Goal: Transaction & Acquisition: Purchase product/service

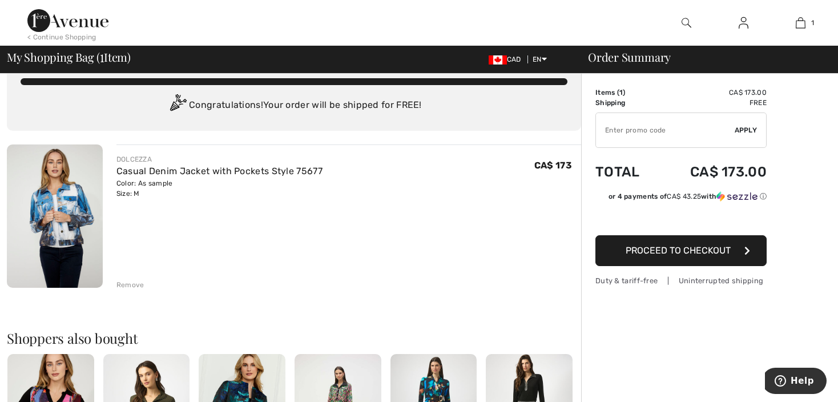
scroll to position [83, 0]
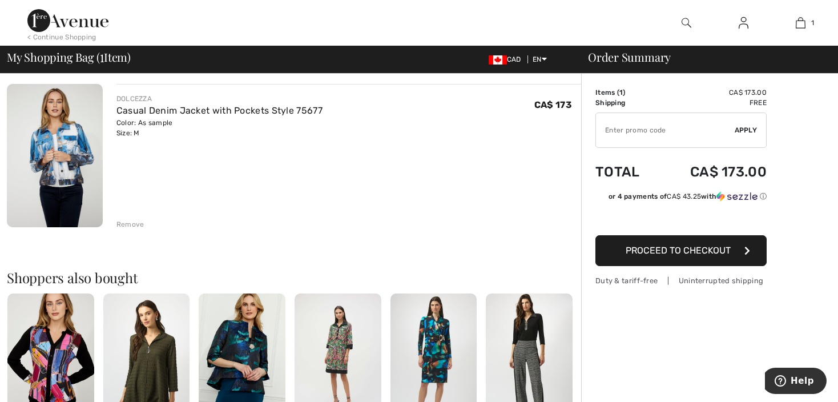
click at [652, 252] on span "Proceed to Checkout" at bounding box center [678, 250] width 105 height 11
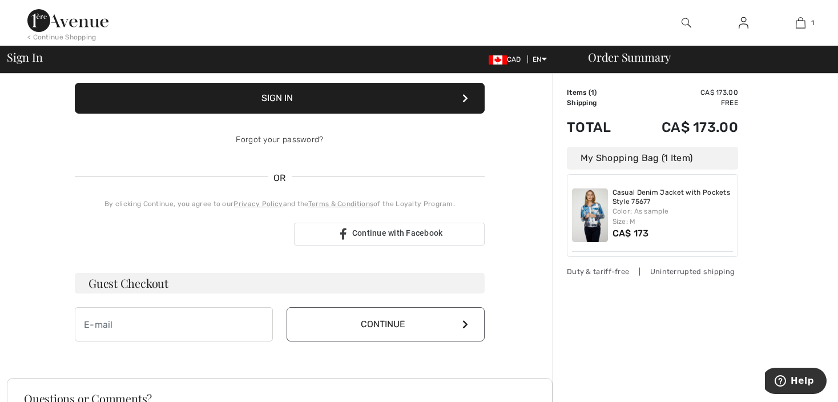
scroll to position [206, 0]
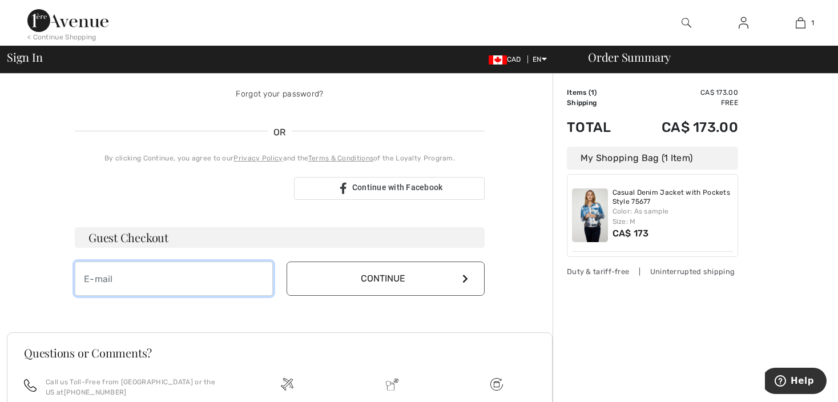
click at [101, 279] on input "email" at bounding box center [174, 278] width 198 height 34
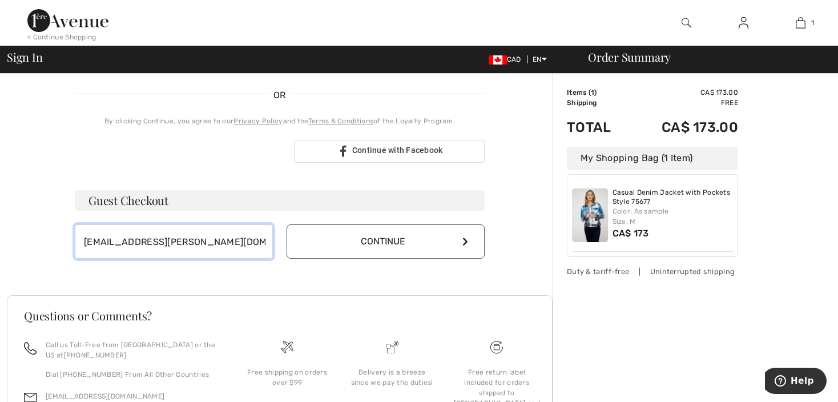
scroll to position [263, 0]
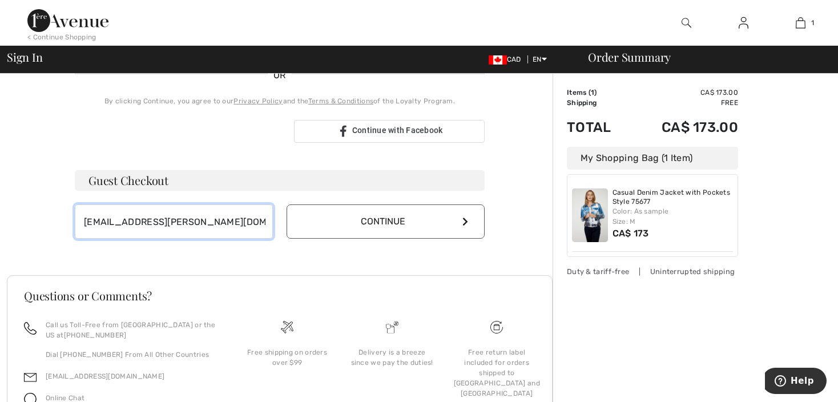
type input "[EMAIL_ADDRESS][PERSON_NAME][DOMAIN_NAME]"
click at [466, 219] on icon at bounding box center [465, 221] width 6 height 9
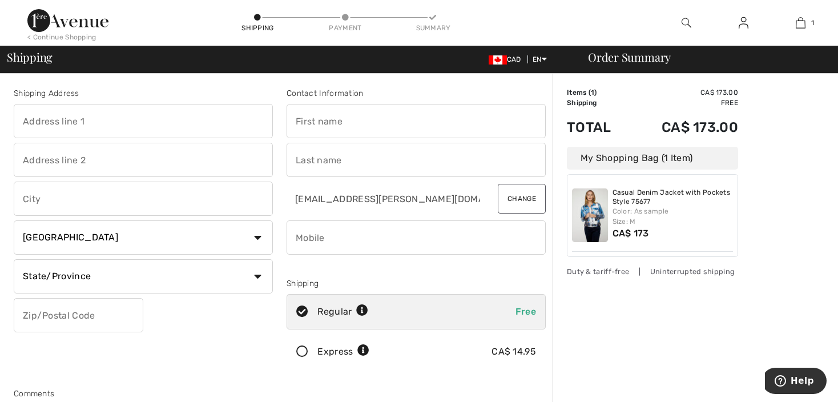
click at [30, 118] on input "text" at bounding box center [143, 121] width 259 height 34
type input "27 Leslie Ave"
type input "Cambridge"
select select "ON"
type input "N1S 1A6"
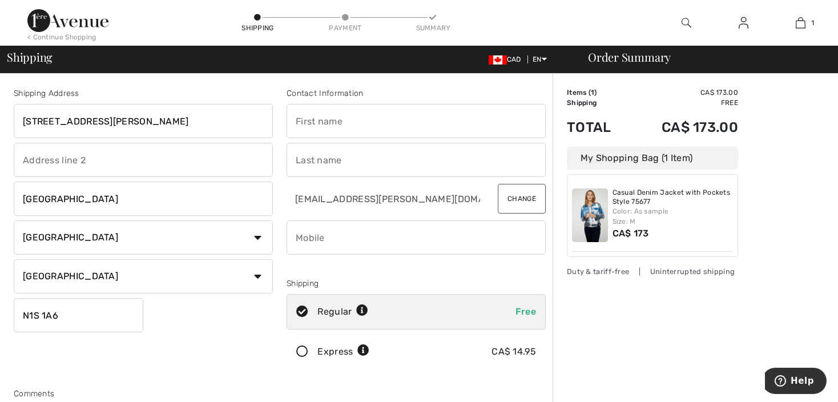
type input "Ellen"
type input "Nelson"
type input "2267501527"
type input "N1S1A6"
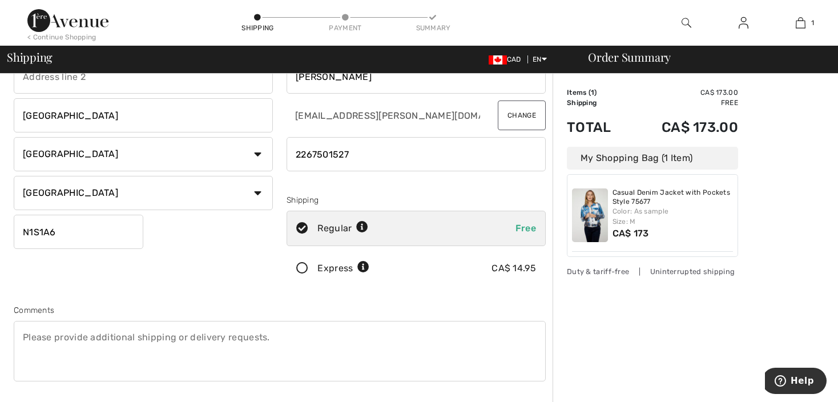
scroll to position [152, 0]
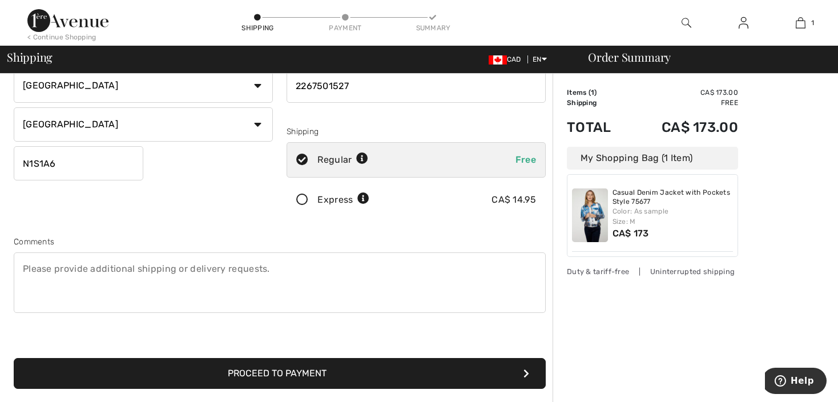
click at [281, 368] on button "Proceed to Payment" at bounding box center [280, 373] width 532 height 31
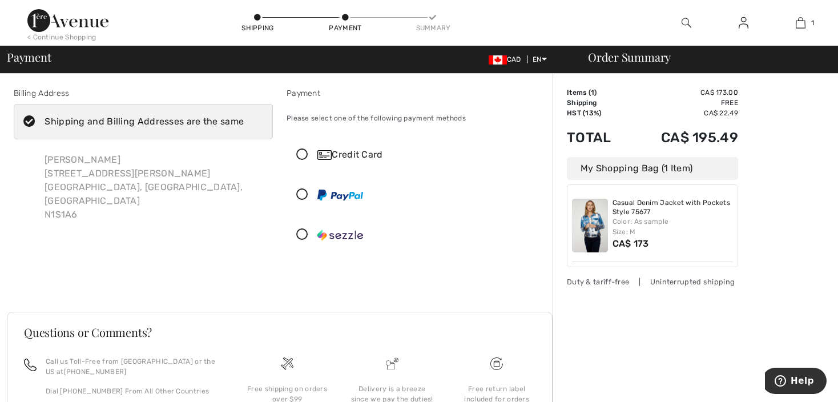
click at [303, 151] on icon at bounding box center [302, 155] width 30 height 12
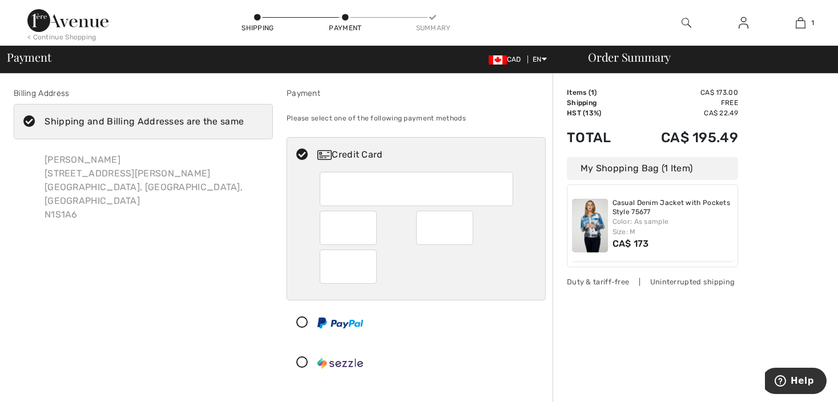
click at [491, 354] on div at bounding box center [411, 362] width 249 height 34
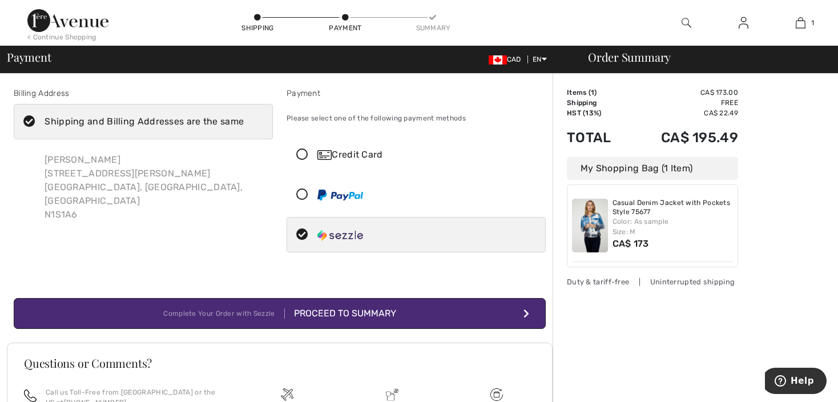
click at [360, 155] on div "Credit Card" at bounding box center [427, 155] width 220 height 14
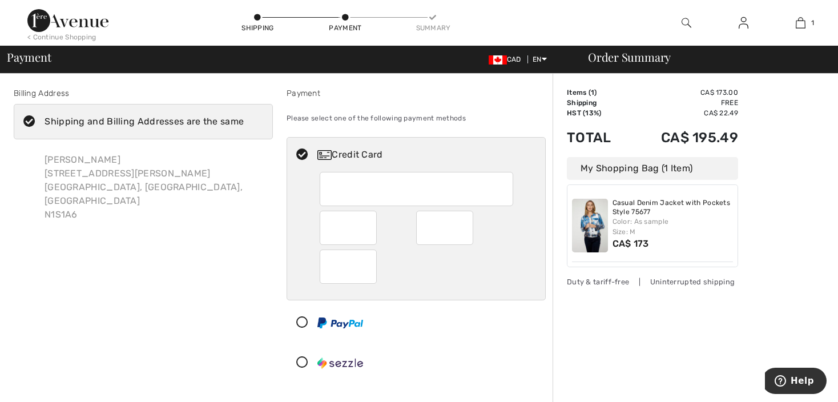
click at [452, 327] on div at bounding box center [411, 322] width 249 height 34
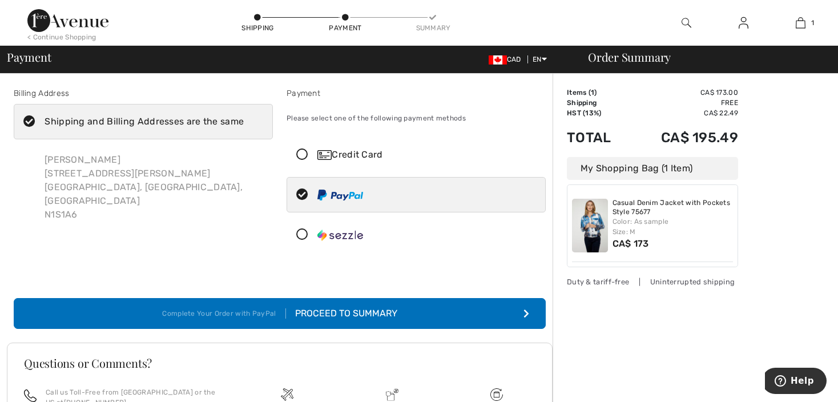
click at [357, 154] on div "Credit Card" at bounding box center [427, 155] width 220 height 14
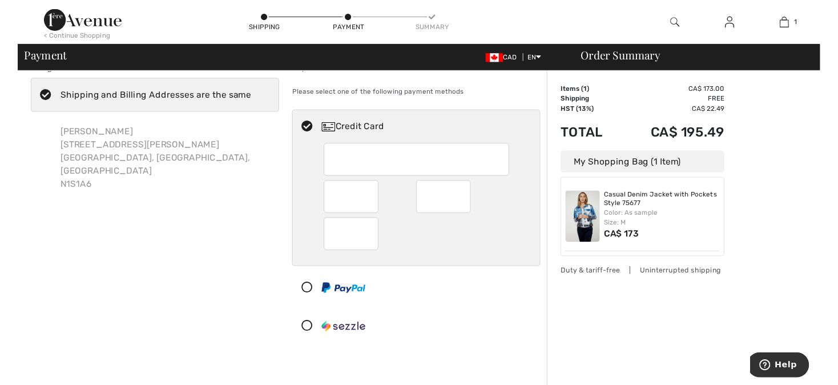
scroll to position [106, 0]
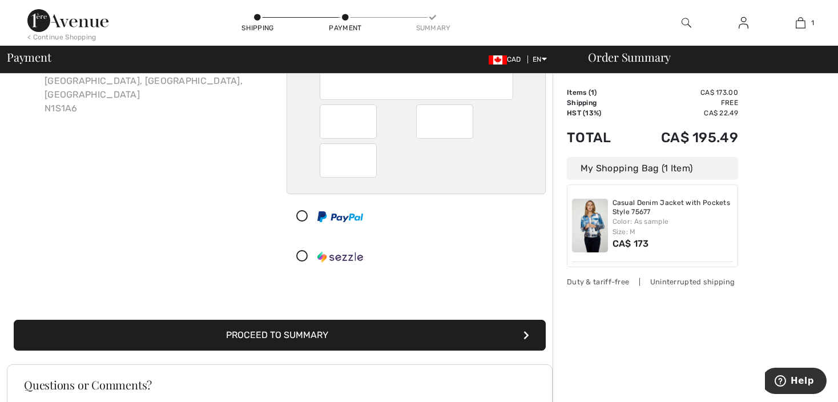
click at [345, 331] on button "Proceed to Summary" at bounding box center [280, 335] width 532 height 31
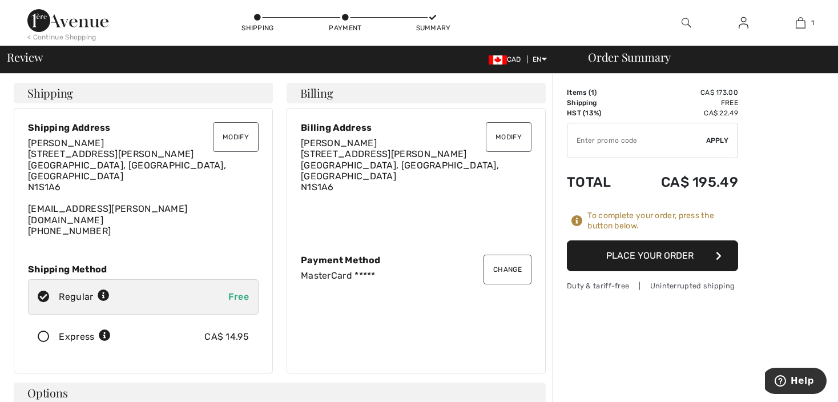
click at [672, 256] on button "Place Your Order" at bounding box center [652, 255] width 171 height 31
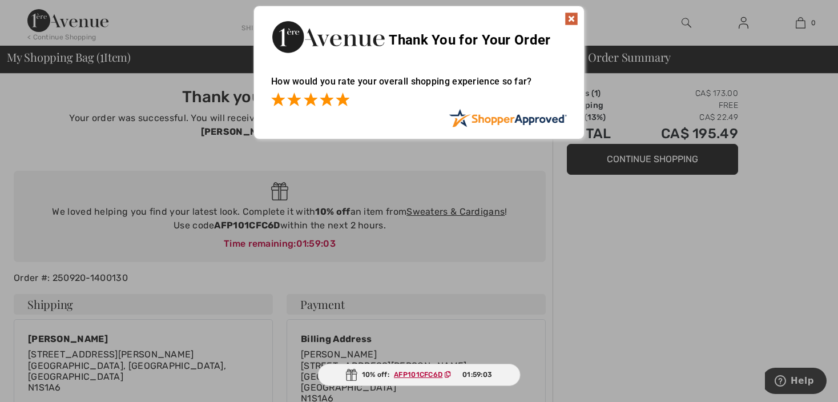
click at [339, 95] on span at bounding box center [343, 99] width 14 height 14
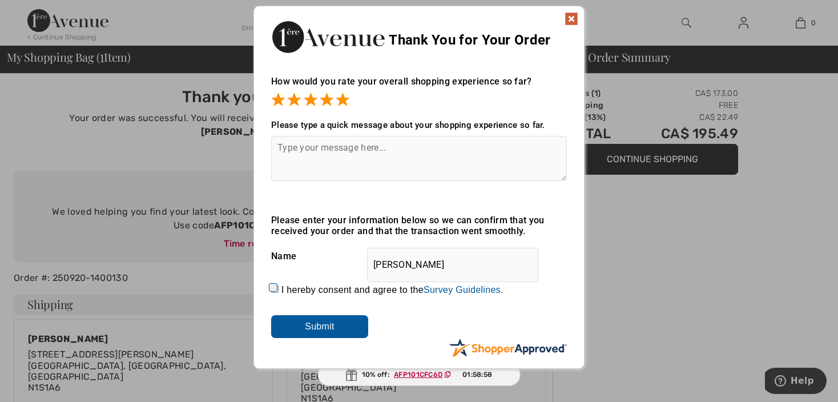
click at [340, 150] on textarea at bounding box center [419, 158] width 296 height 45
type textarea "Easy and well done."
click at [343, 328] on input "Submit" at bounding box center [319, 326] width 97 height 23
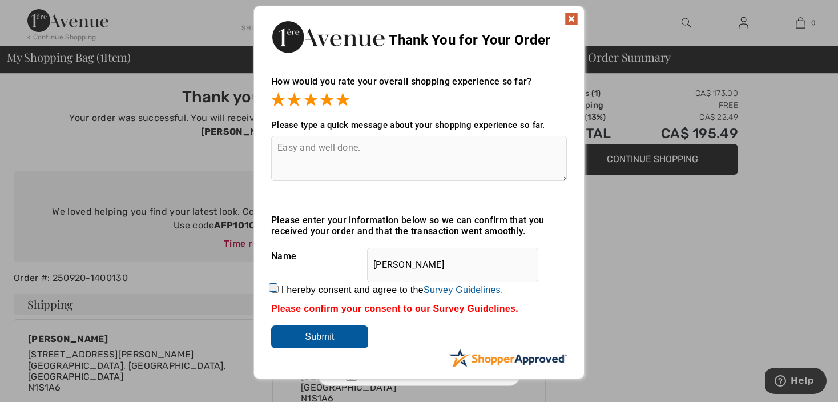
click at [272, 286] on input "I hereby consent and agree to the By submitting a review, you grant permission …" at bounding box center [274, 288] width 7 height 7
checkbox input "true"
click at [308, 329] on input "Submit" at bounding box center [319, 336] width 97 height 23
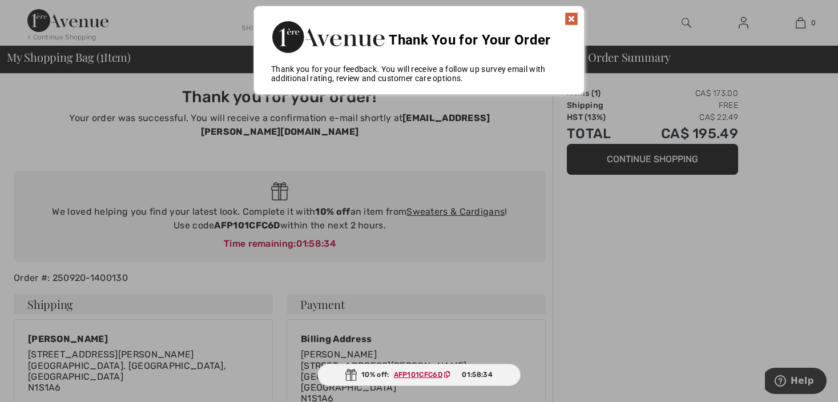
click at [570, 14] on img at bounding box center [572, 19] width 14 height 14
